Goal: Information Seeking & Learning: Learn about a topic

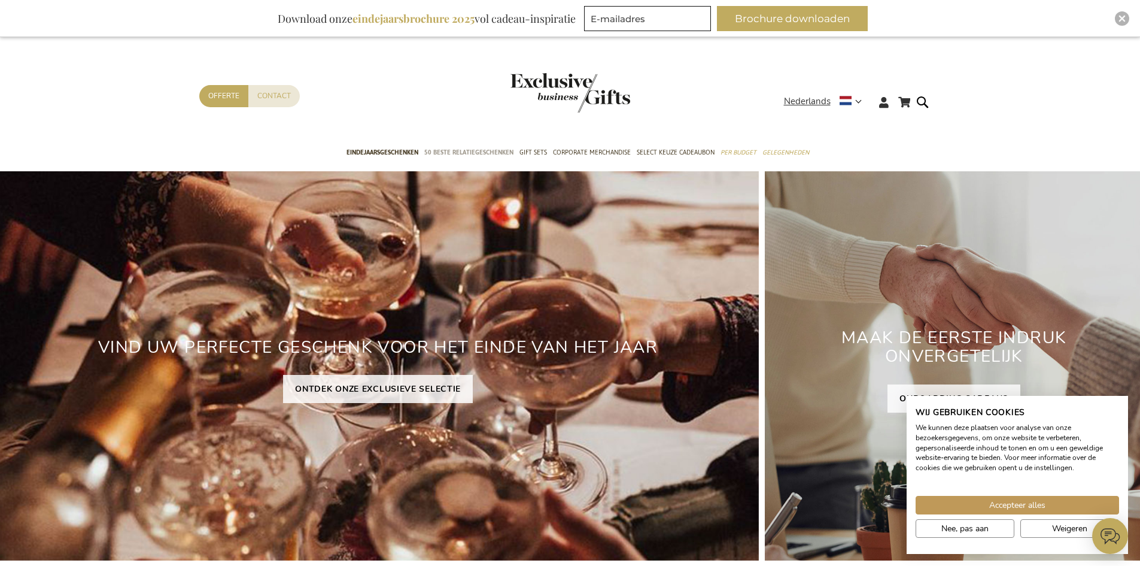
click at [452, 151] on span "50 beste relatiegeschenken" at bounding box center [468, 152] width 89 height 13
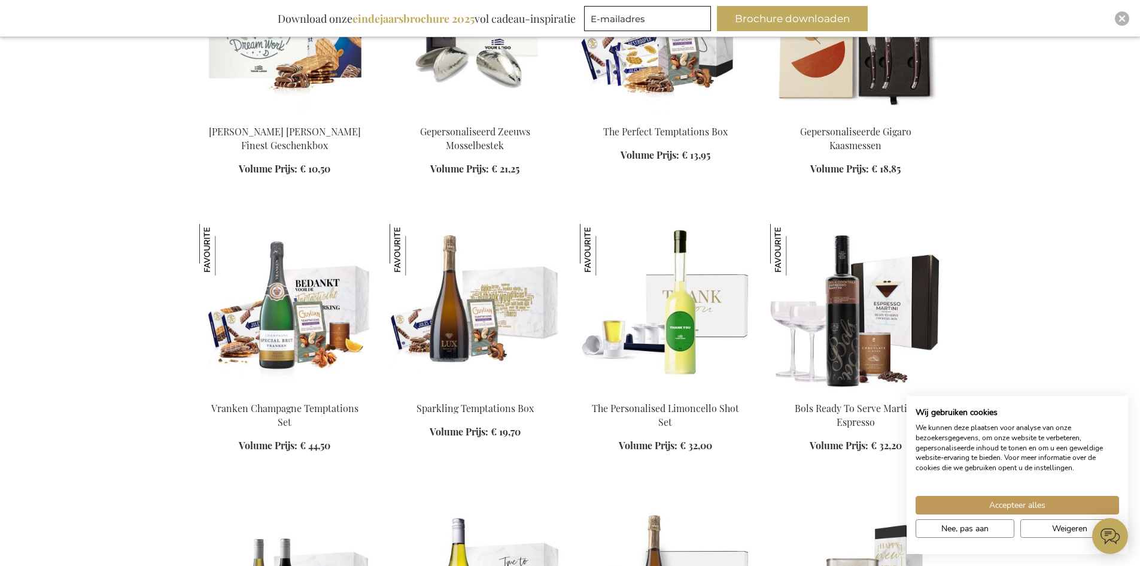
scroll to position [599, 0]
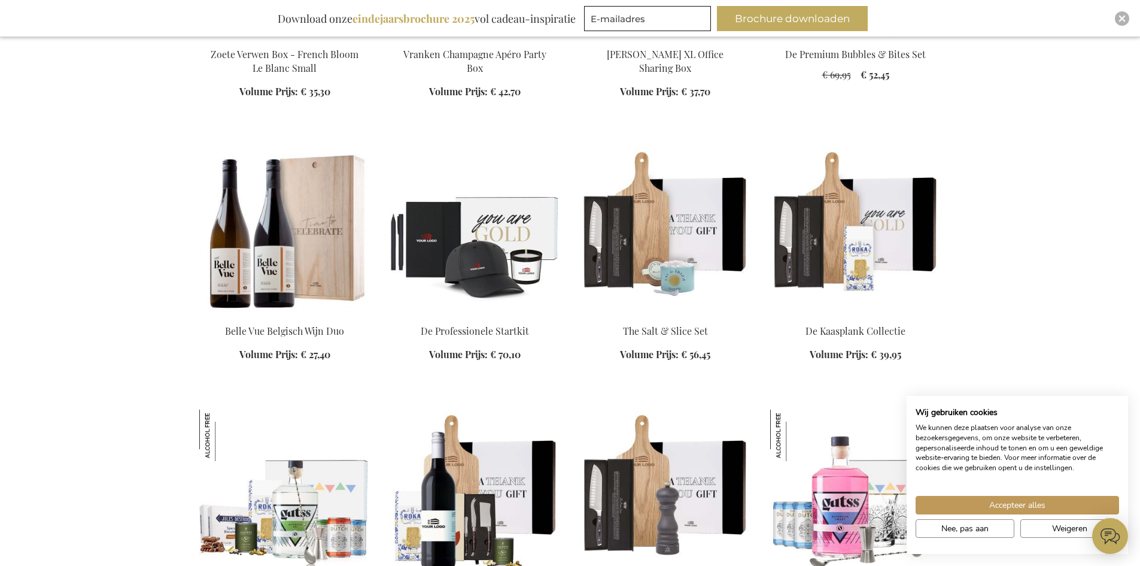
scroll to position [2394, 0]
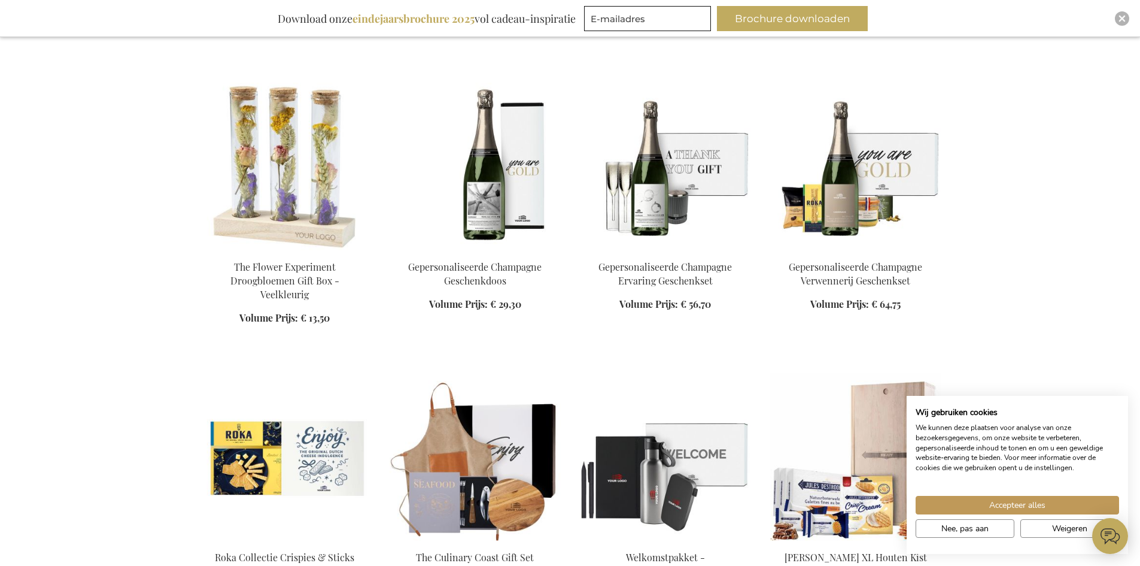
scroll to position [3791, 0]
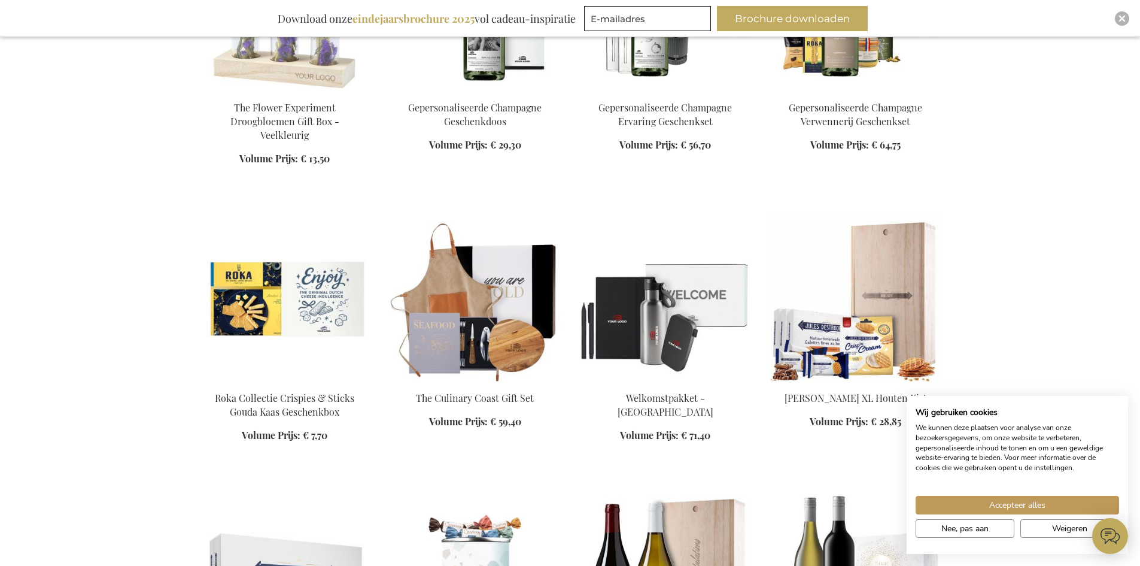
scroll to position [4090, 0]
